Goal: Information Seeking & Learning: Learn about a topic

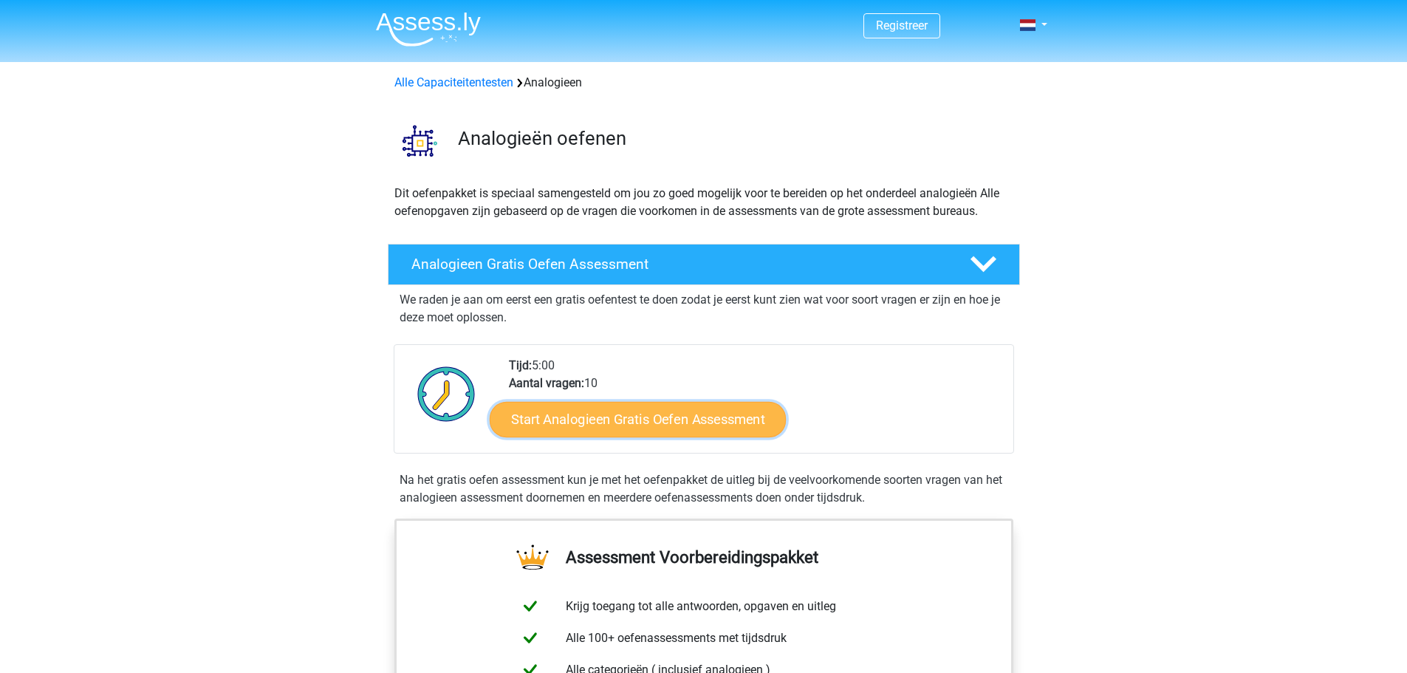
click at [588, 413] on link "Start Analogieen Gratis Oefen Assessment" at bounding box center [638, 418] width 296 height 35
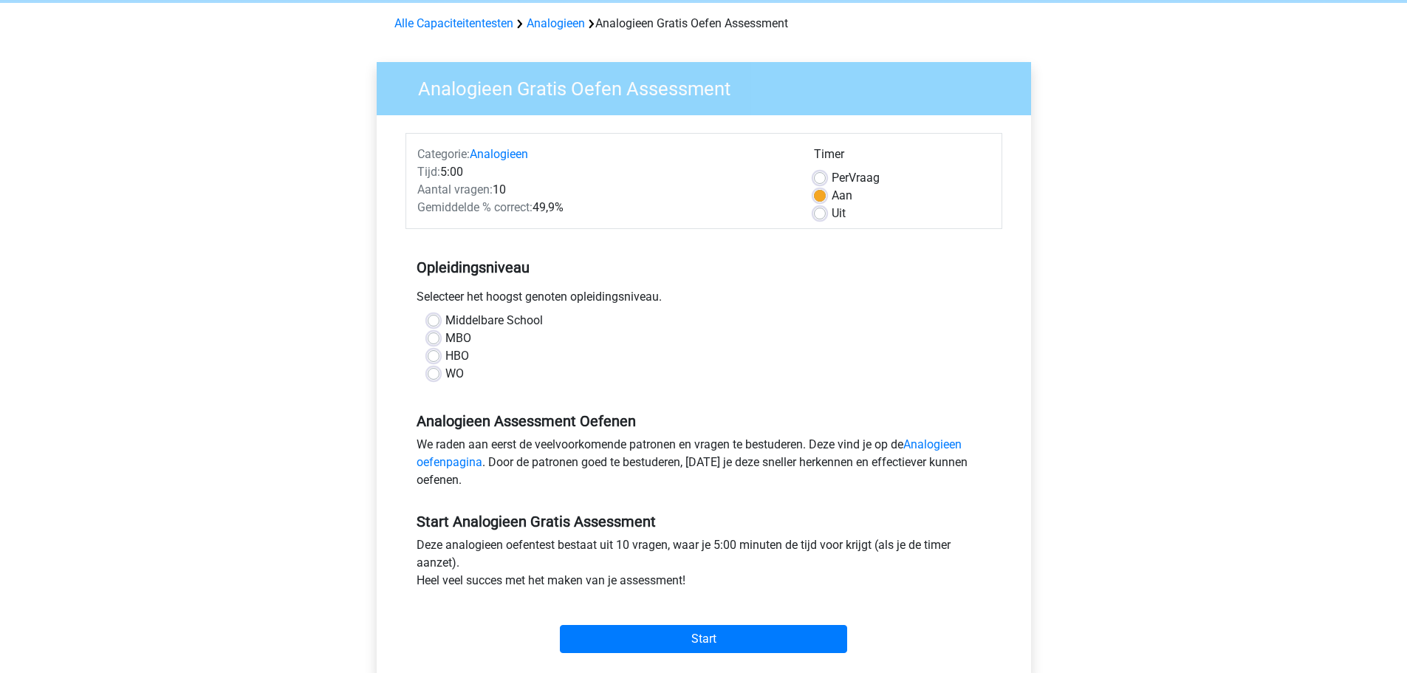
scroll to position [95, 0]
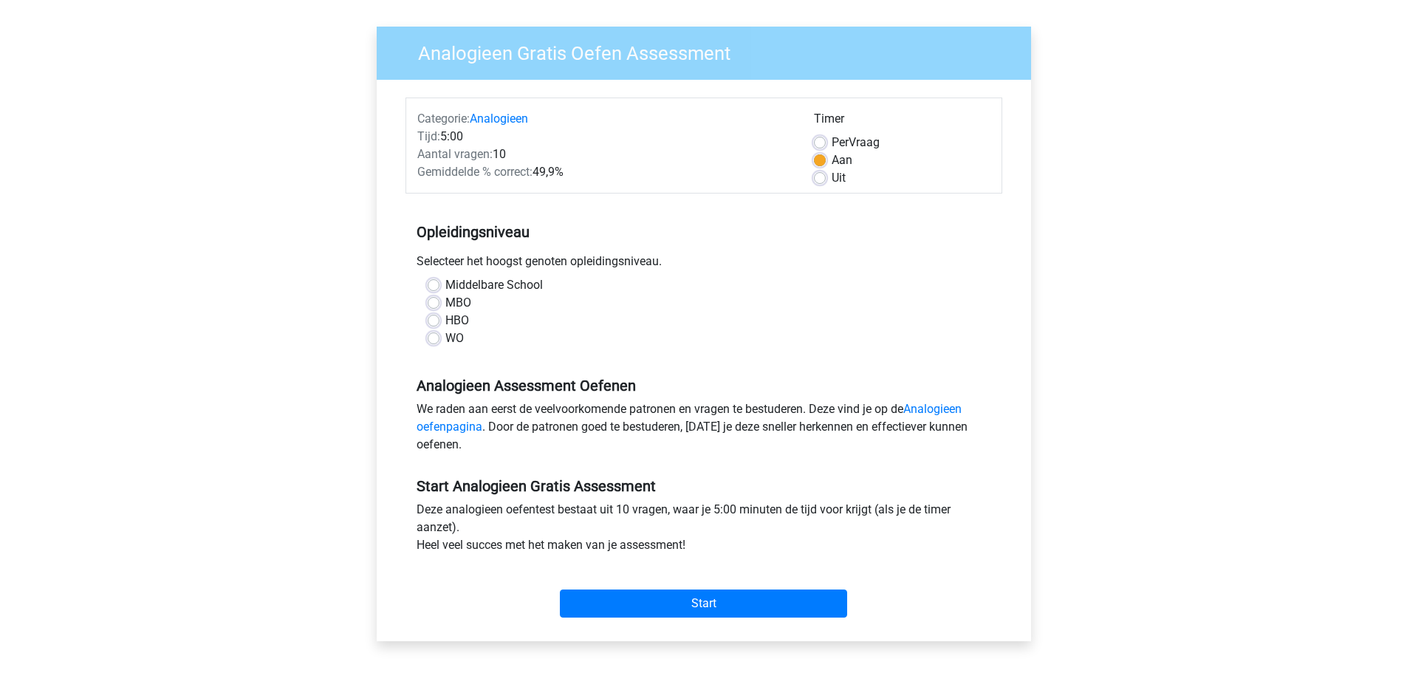
click at [445, 322] on label "HBO" at bounding box center [457, 321] width 24 height 18
click at [439, 322] on input "HBO" at bounding box center [434, 319] width 12 height 15
radio input "true"
click at [624, 609] on input "Start" at bounding box center [703, 603] width 287 height 28
click at [445, 302] on label "MBO" at bounding box center [458, 303] width 26 height 18
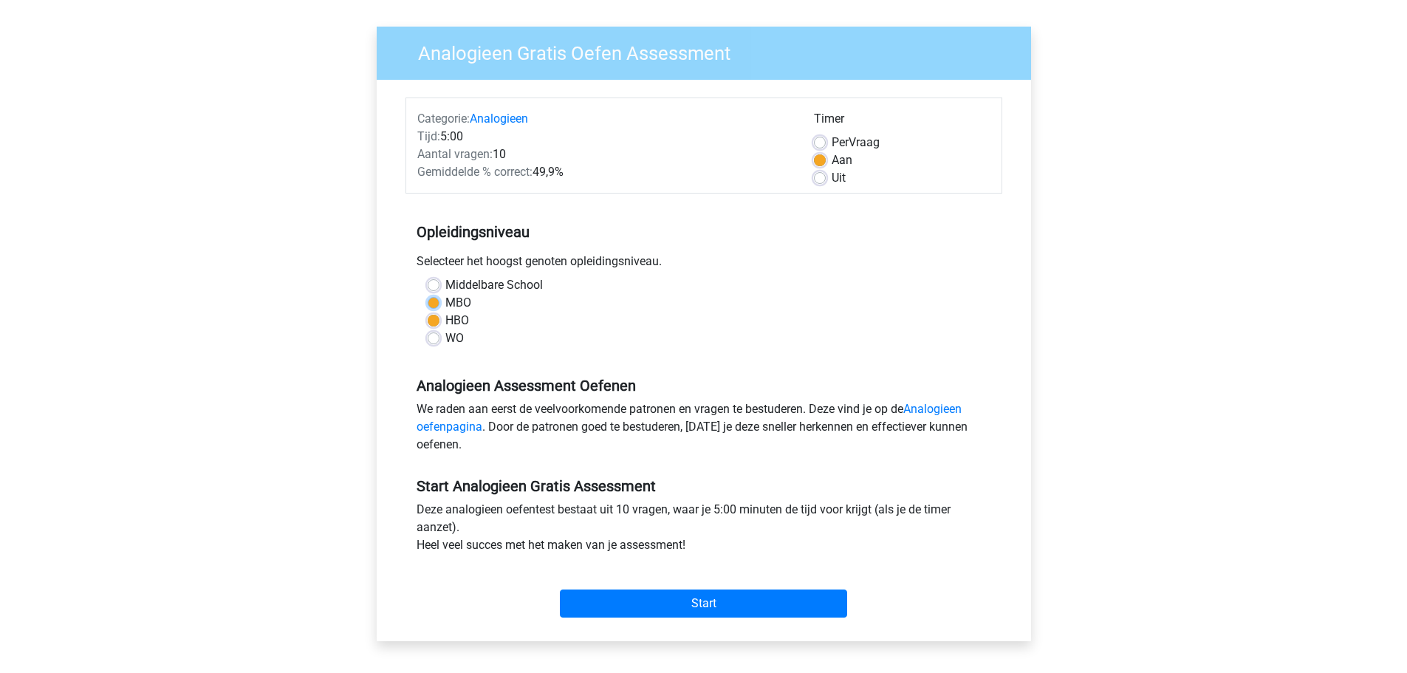
click at [434, 302] on input "MBO" at bounding box center [434, 301] width 12 height 15
radio input "true"
click at [623, 591] on input "Start" at bounding box center [703, 603] width 287 height 28
click at [445, 339] on label "WO" at bounding box center [454, 338] width 18 height 18
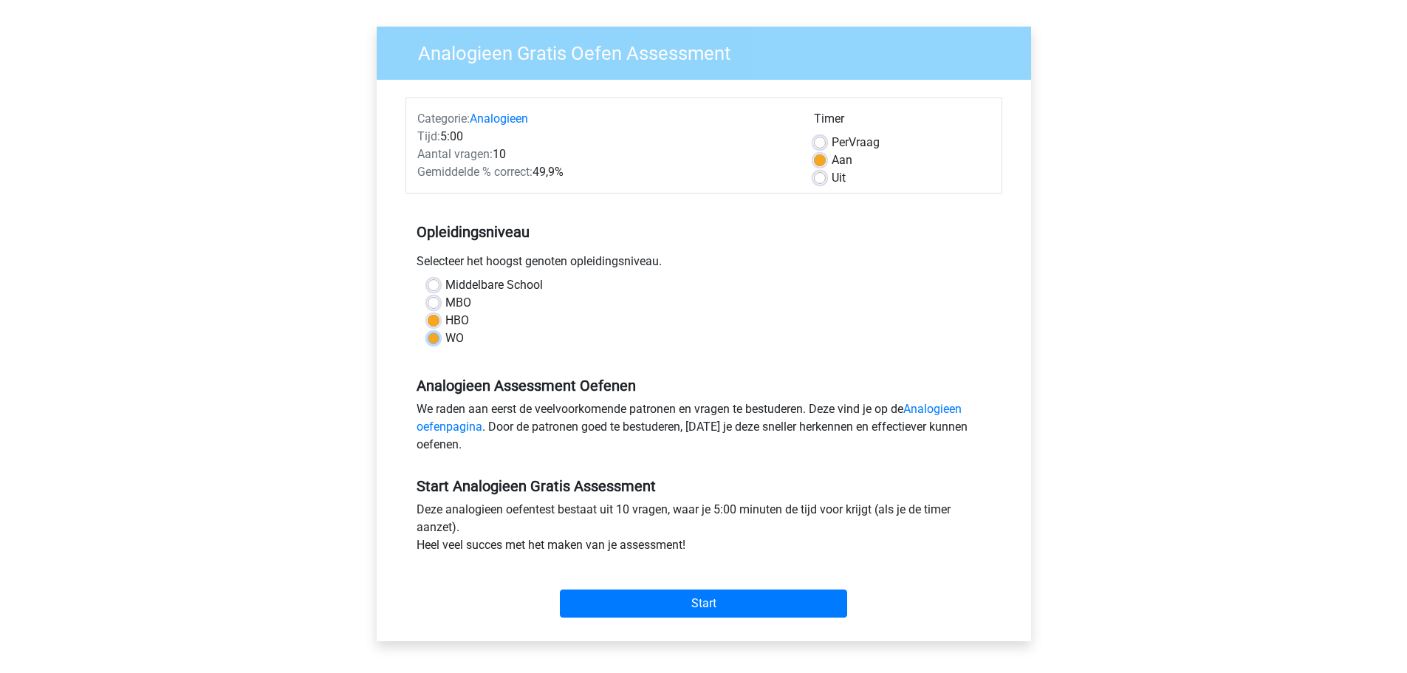
click at [430, 339] on input "WO" at bounding box center [434, 336] width 12 height 15
radio input "true"
click at [639, 600] on input "Start" at bounding box center [703, 603] width 287 height 28
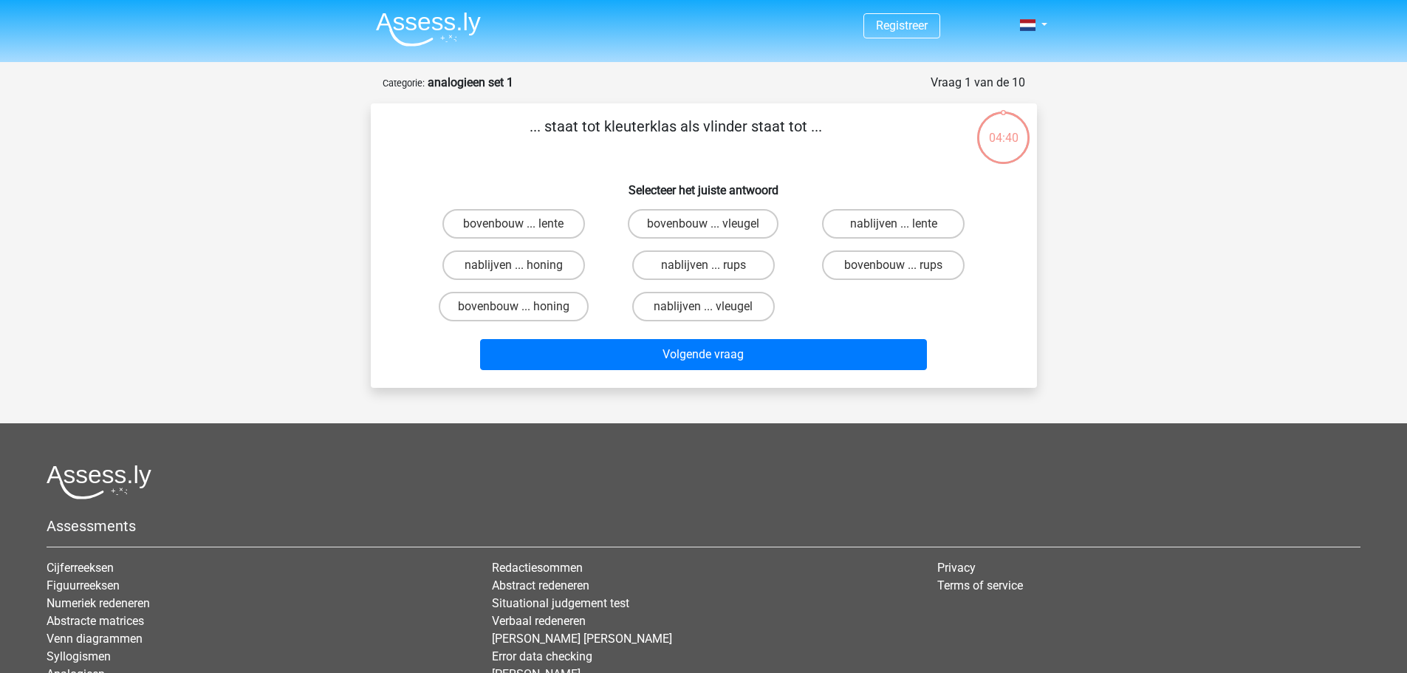
click at [569, 337] on div "Volgende vraag" at bounding box center [703, 351] width 619 height 49
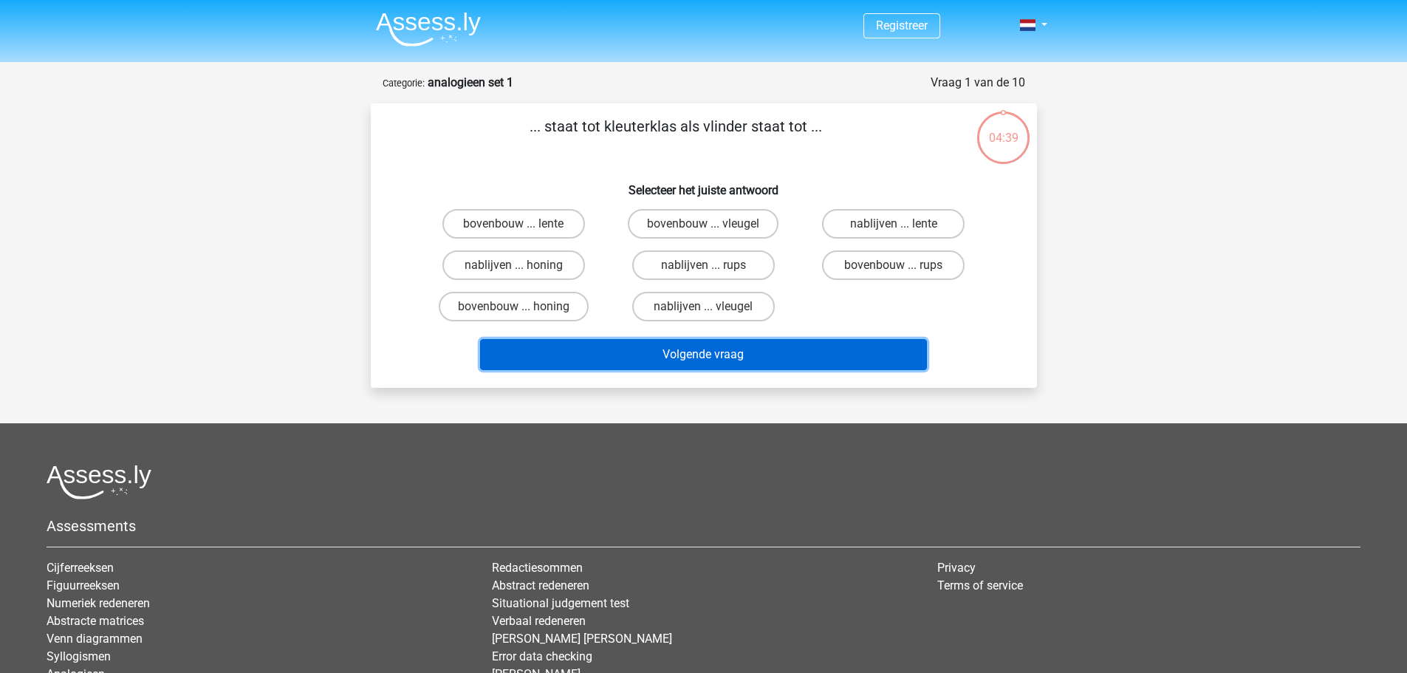
click at [576, 359] on button "Volgende vraag" at bounding box center [703, 354] width 447 height 31
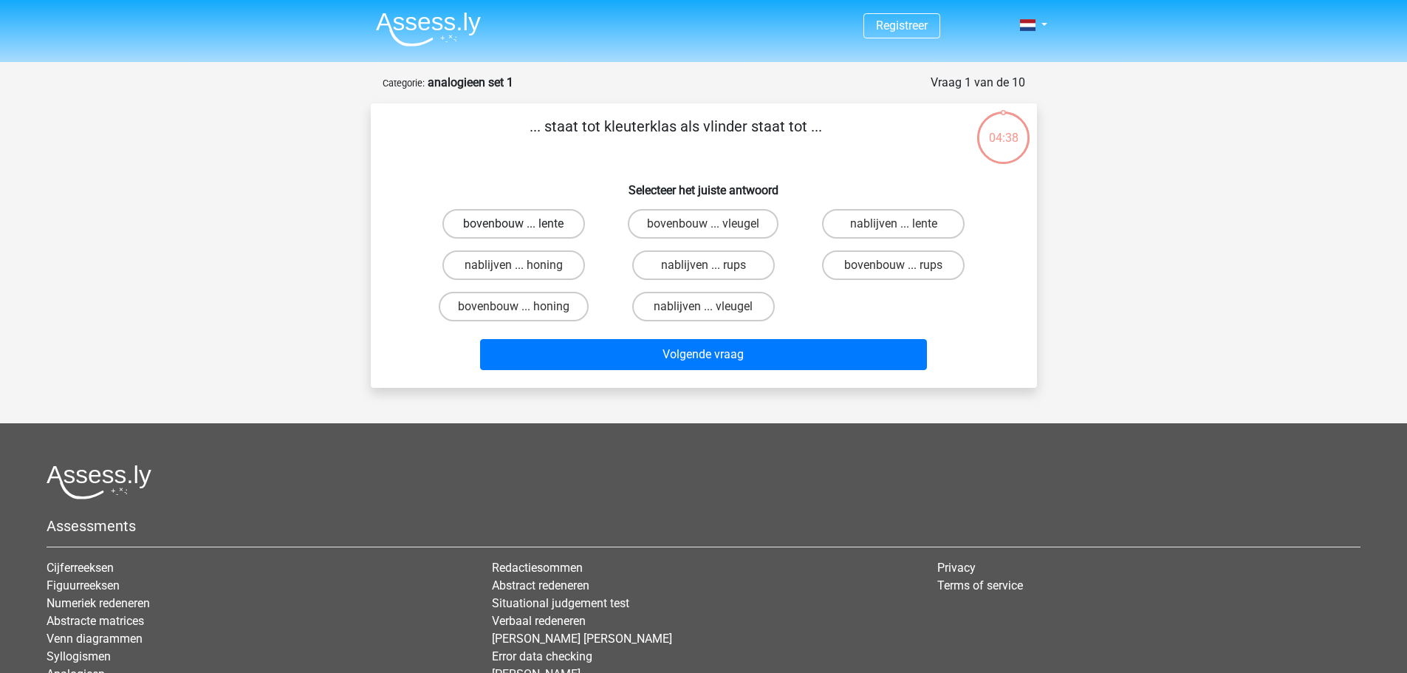
click at [543, 224] on label "bovenbouw ... lente" at bounding box center [513, 224] width 143 height 30
click at [523, 224] on input "bovenbouw ... lente" at bounding box center [518, 229] width 10 height 10
radio input "true"
click at [589, 336] on div "Volgende vraag" at bounding box center [703, 351] width 619 height 49
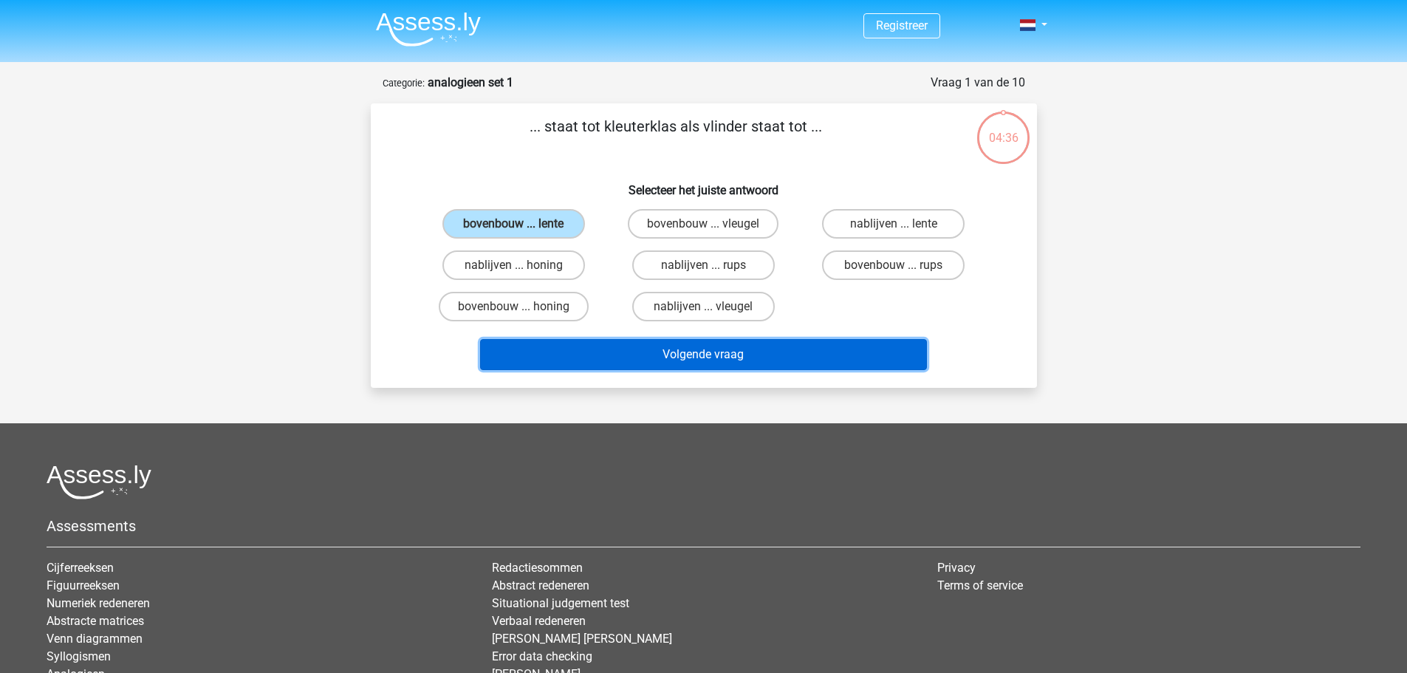
click at [619, 358] on button "Volgende vraag" at bounding box center [703, 354] width 447 height 31
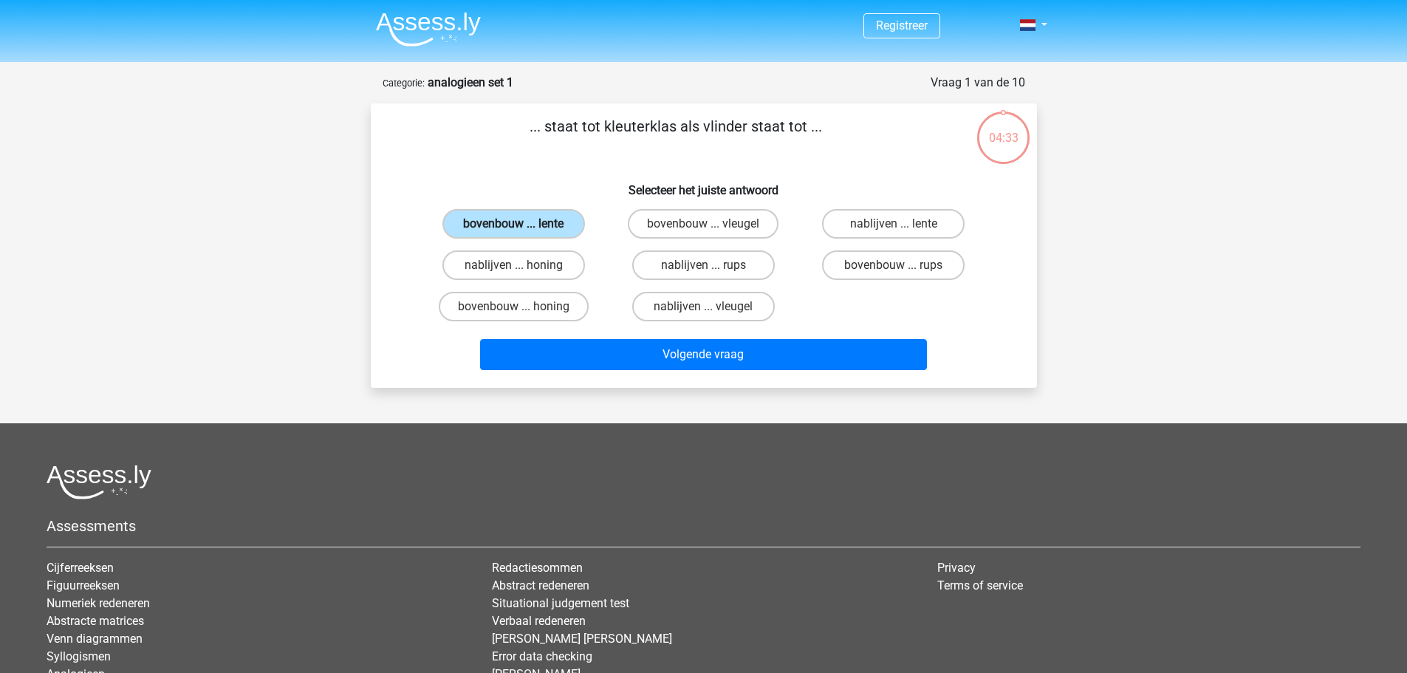
click at [555, 234] on label "bovenbouw ... lente" at bounding box center [513, 224] width 143 height 30
click at [523, 233] on input "bovenbouw ... lente" at bounding box center [518, 229] width 10 height 10
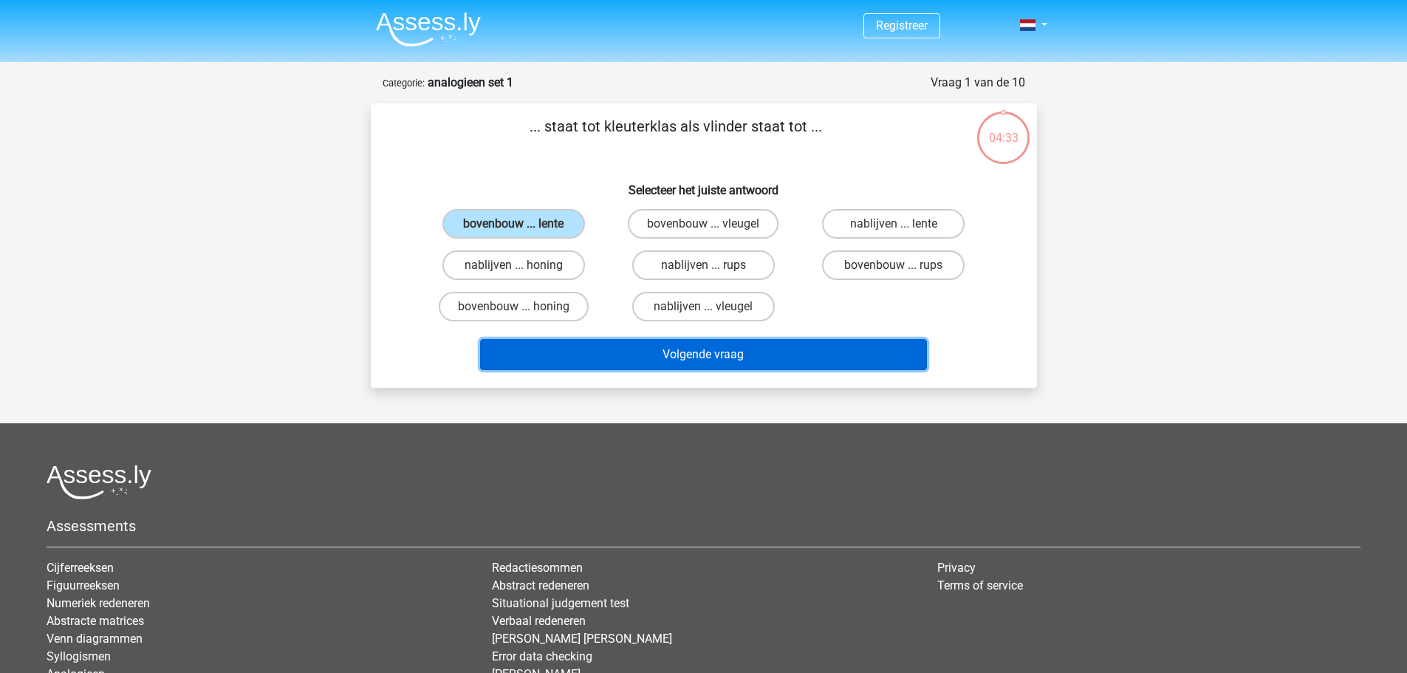
click at [657, 350] on button "Volgende vraag" at bounding box center [703, 354] width 447 height 31
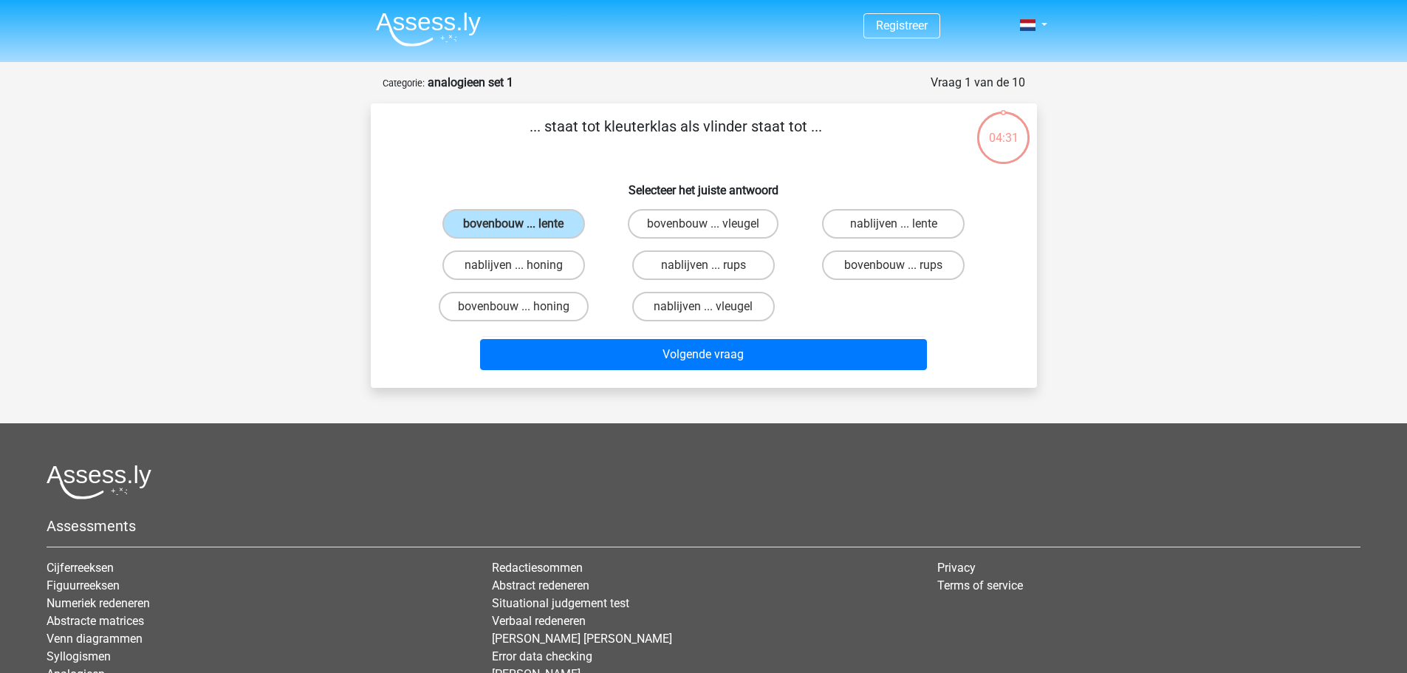
click at [711, 272] on input "nablijven ... rups" at bounding box center [708, 270] width 10 height 10
radio input "true"
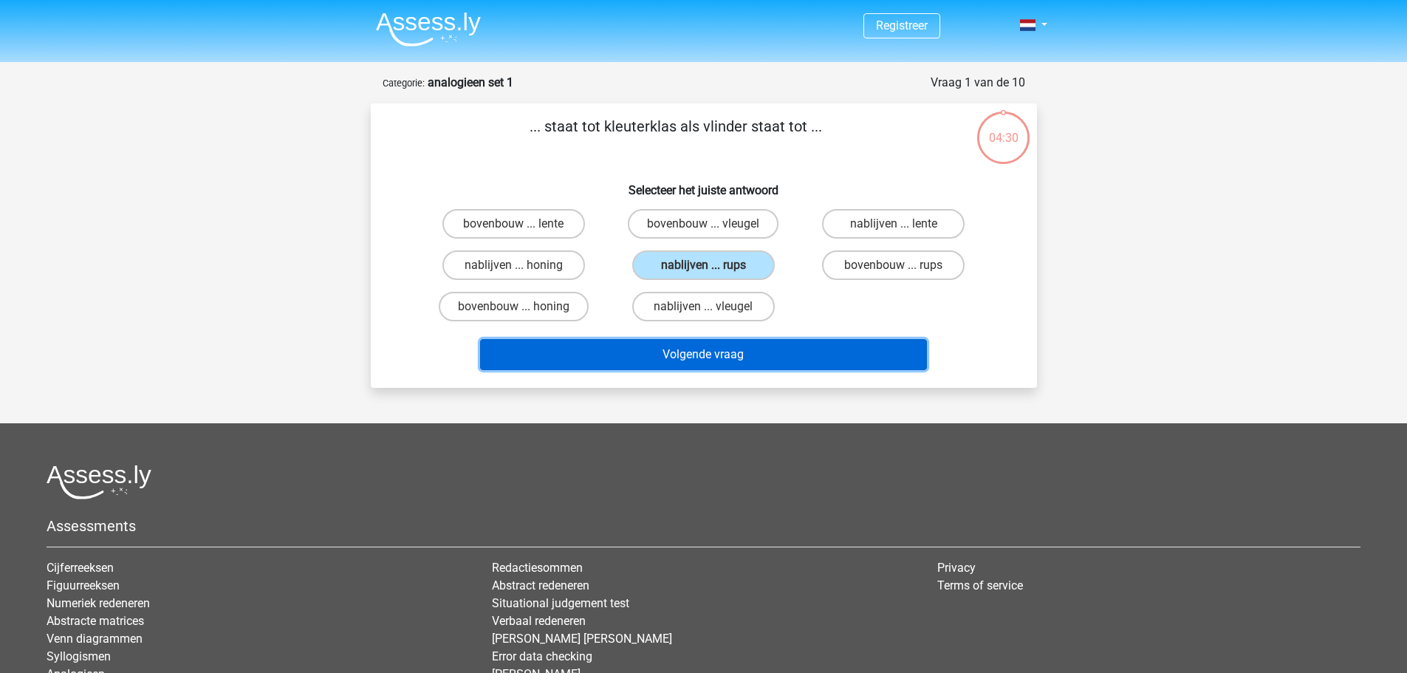
click at [740, 342] on button "Volgende vraag" at bounding box center [703, 354] width 447 height 31
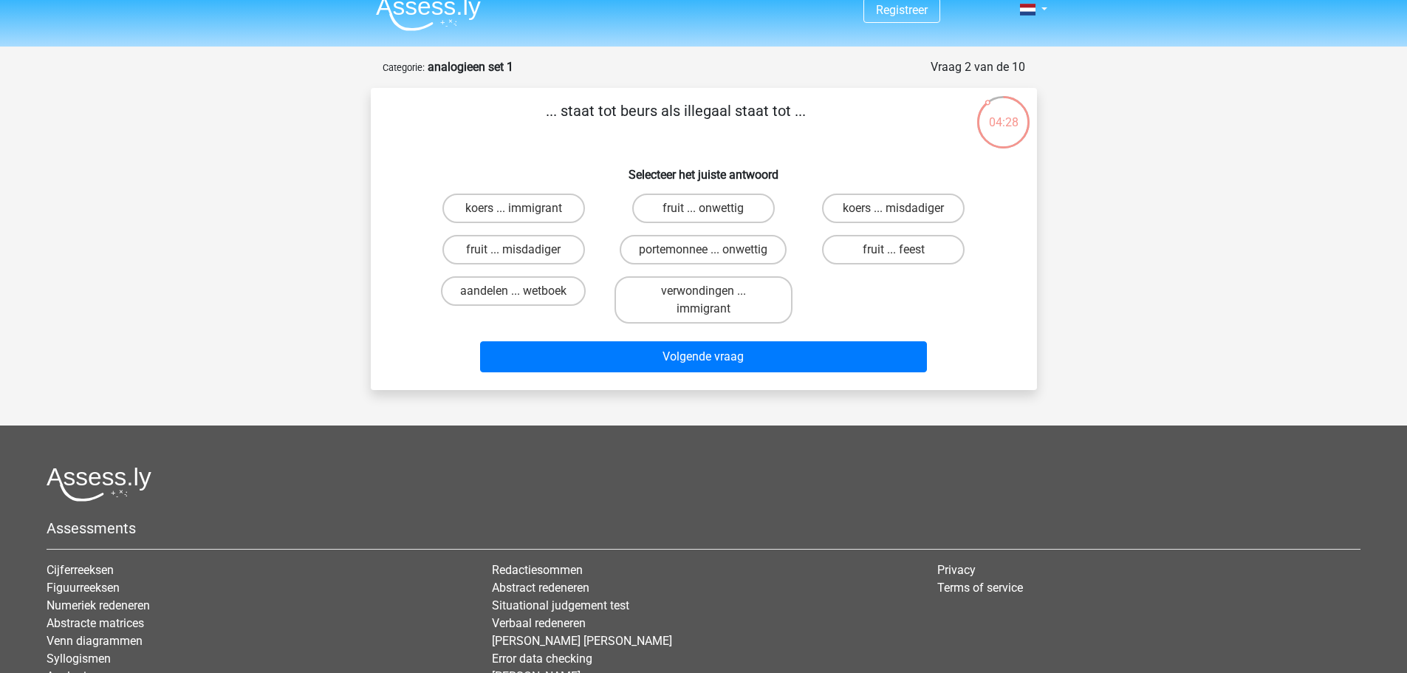
scroll to position [10, 0]
